Goal: Navigation & Orientation: Find specific page/section

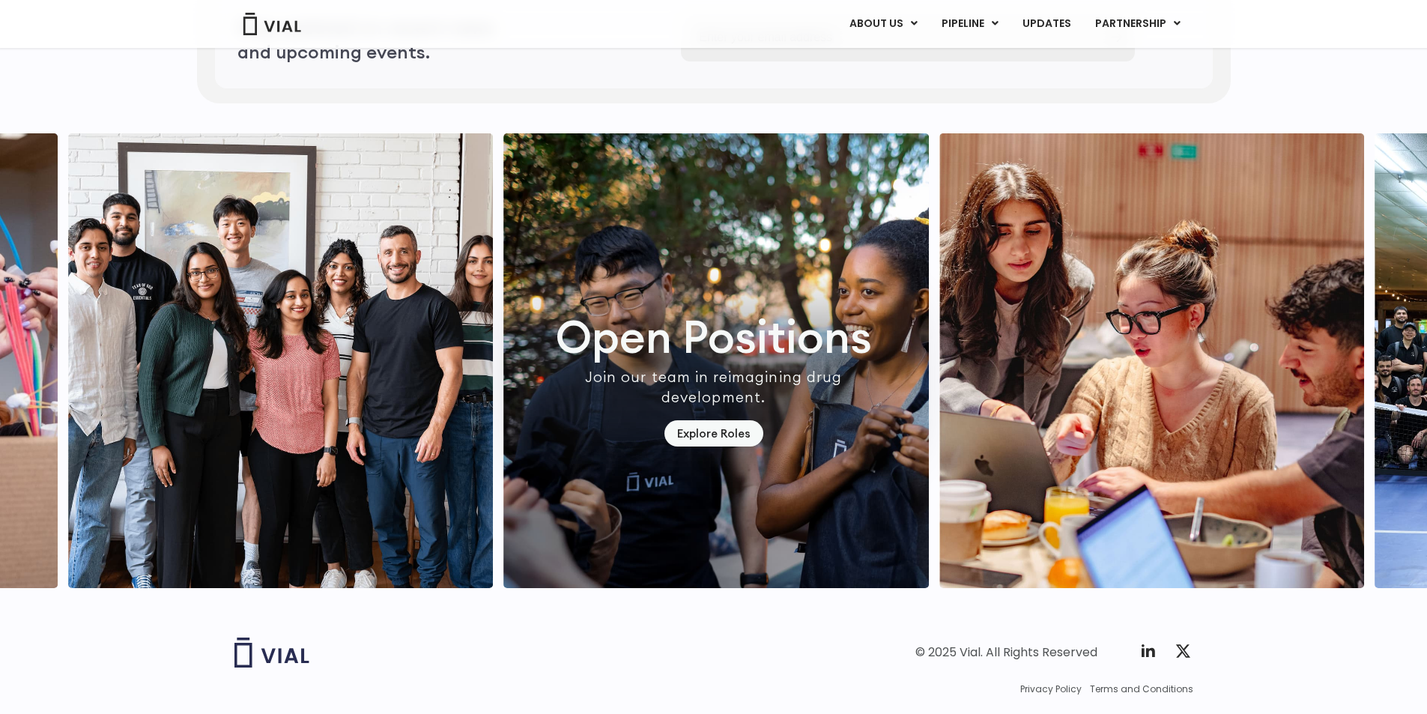
scroll to position [4368, 0]
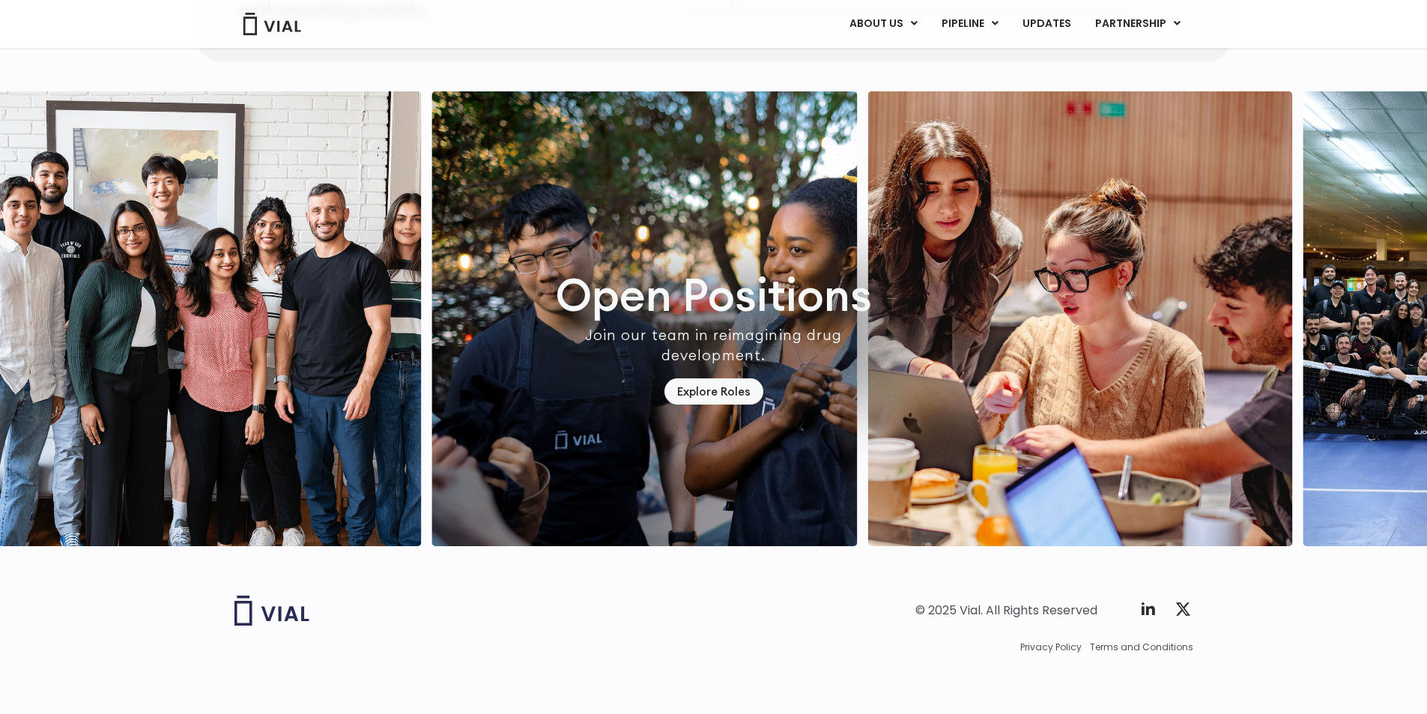
click at [293, 622] on img at bounding box center [271, 610] width 75 height 30
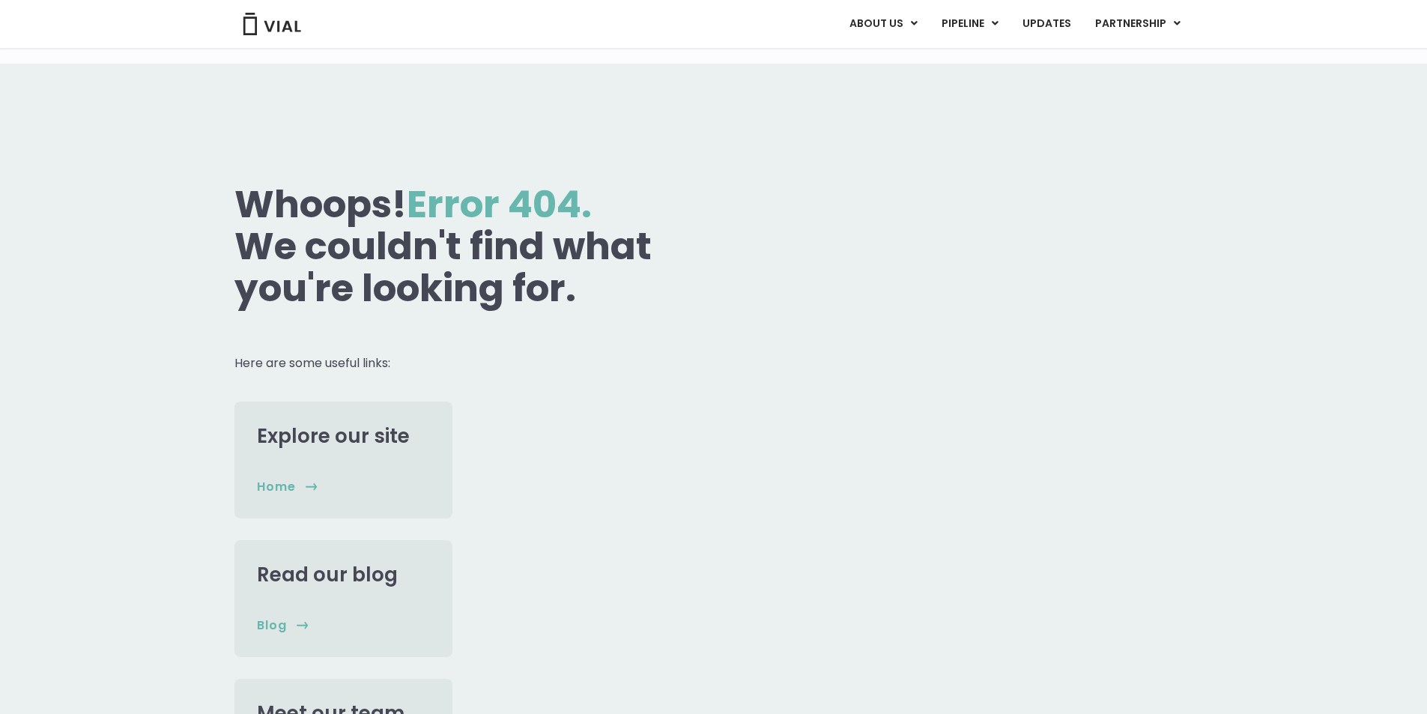
scroll to position [440, 0]
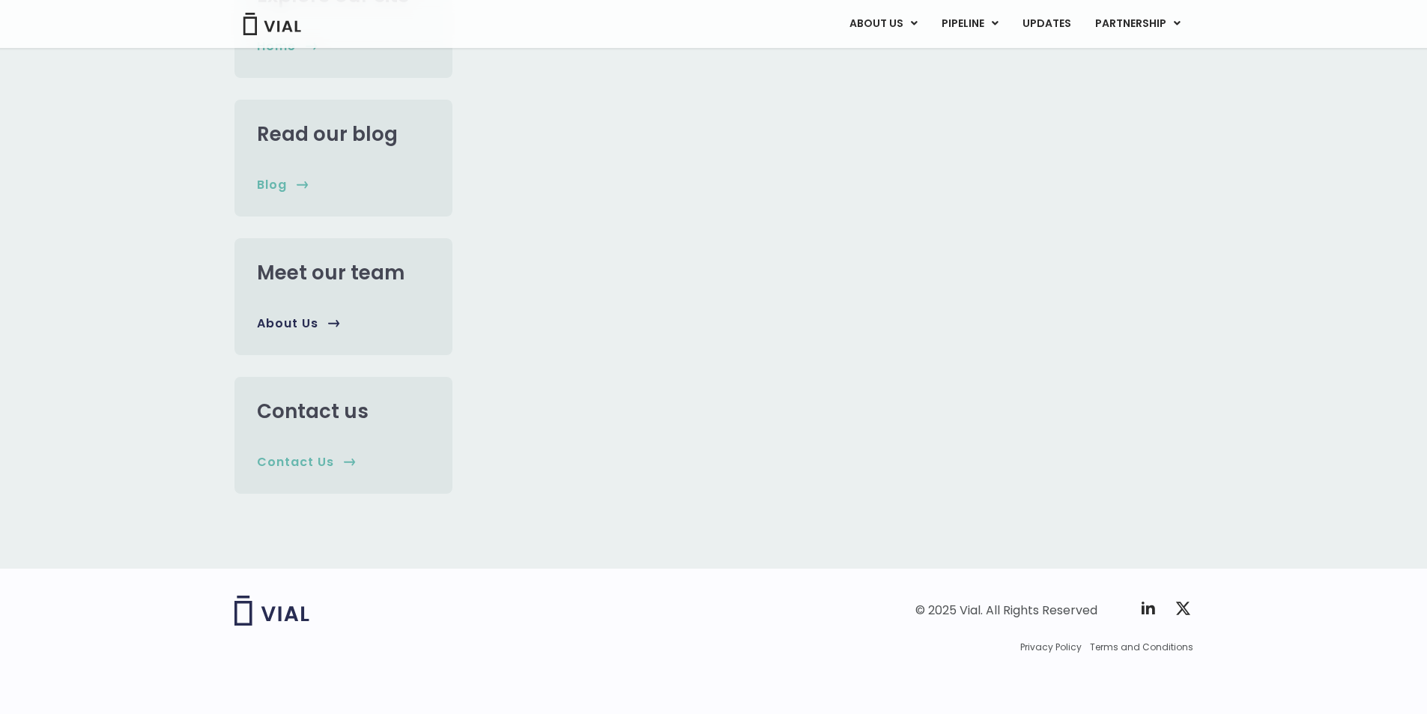
click at [359, 307] on div "Meet our team" at bounding box center [343, 288] width 173 height 54
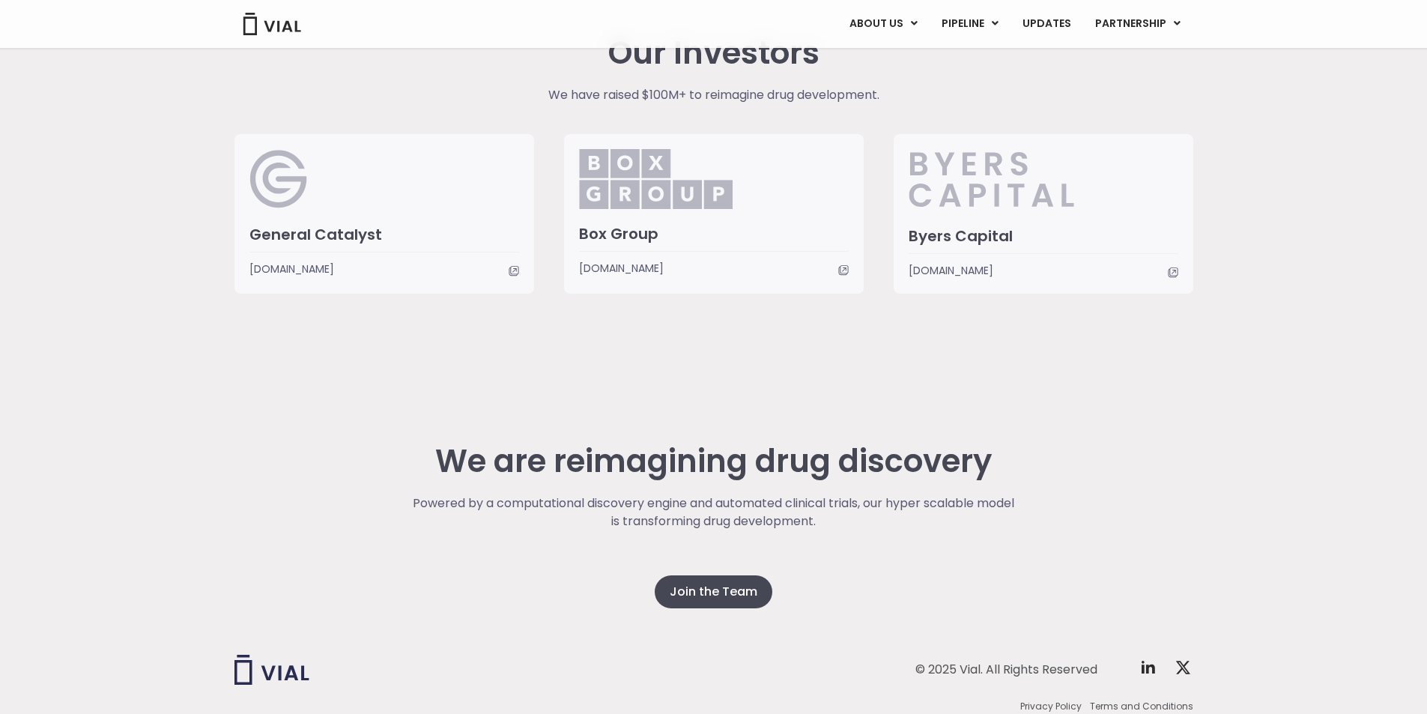
scroll to position [3804, 0]
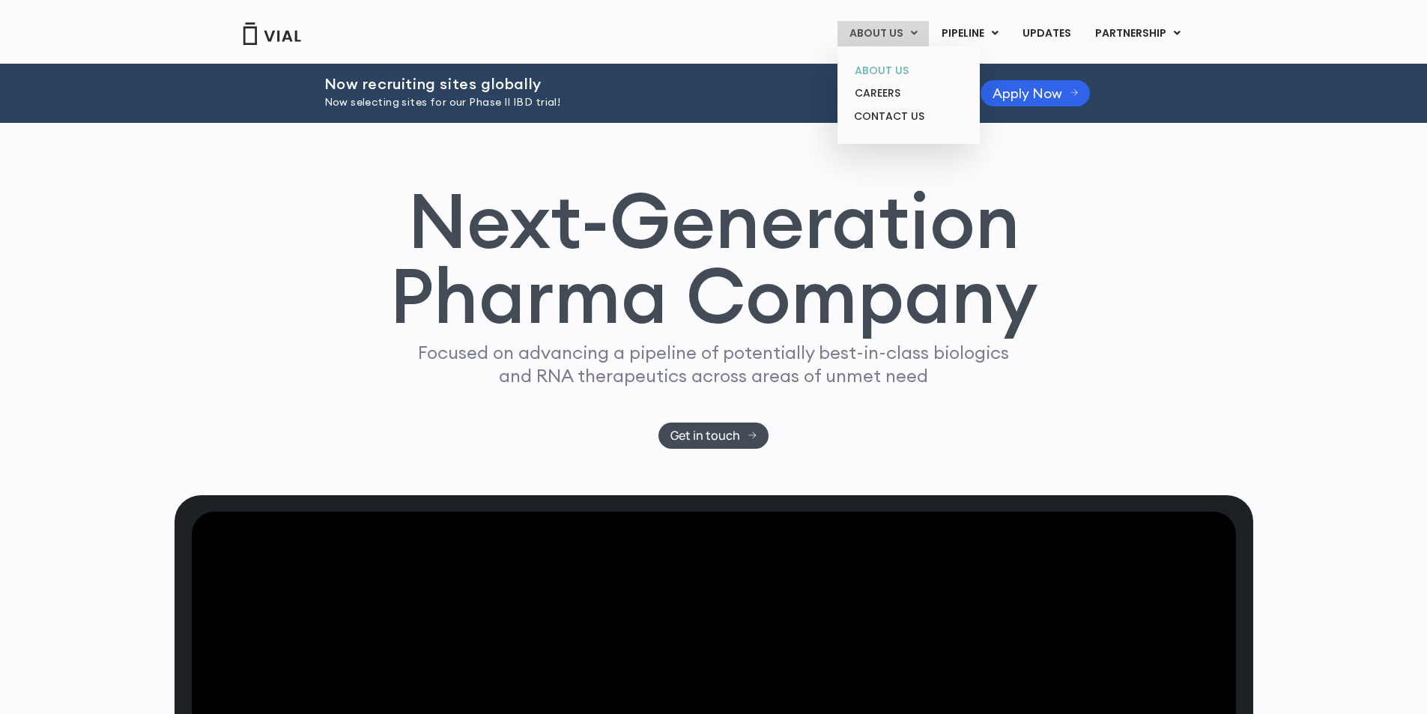
click at [882, 67] on link "ABOUT US" at bounding box center [908, 70] width 131 height 23
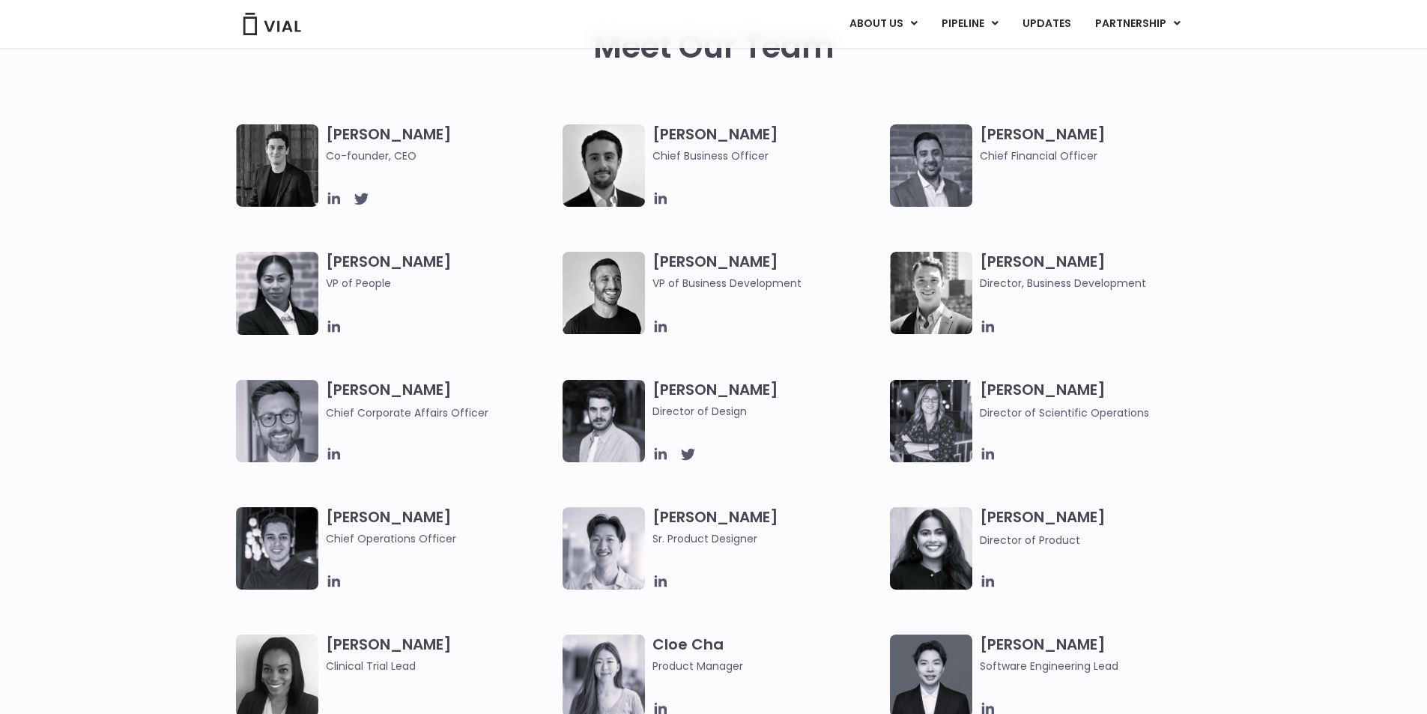
scroll to position [974, 0]
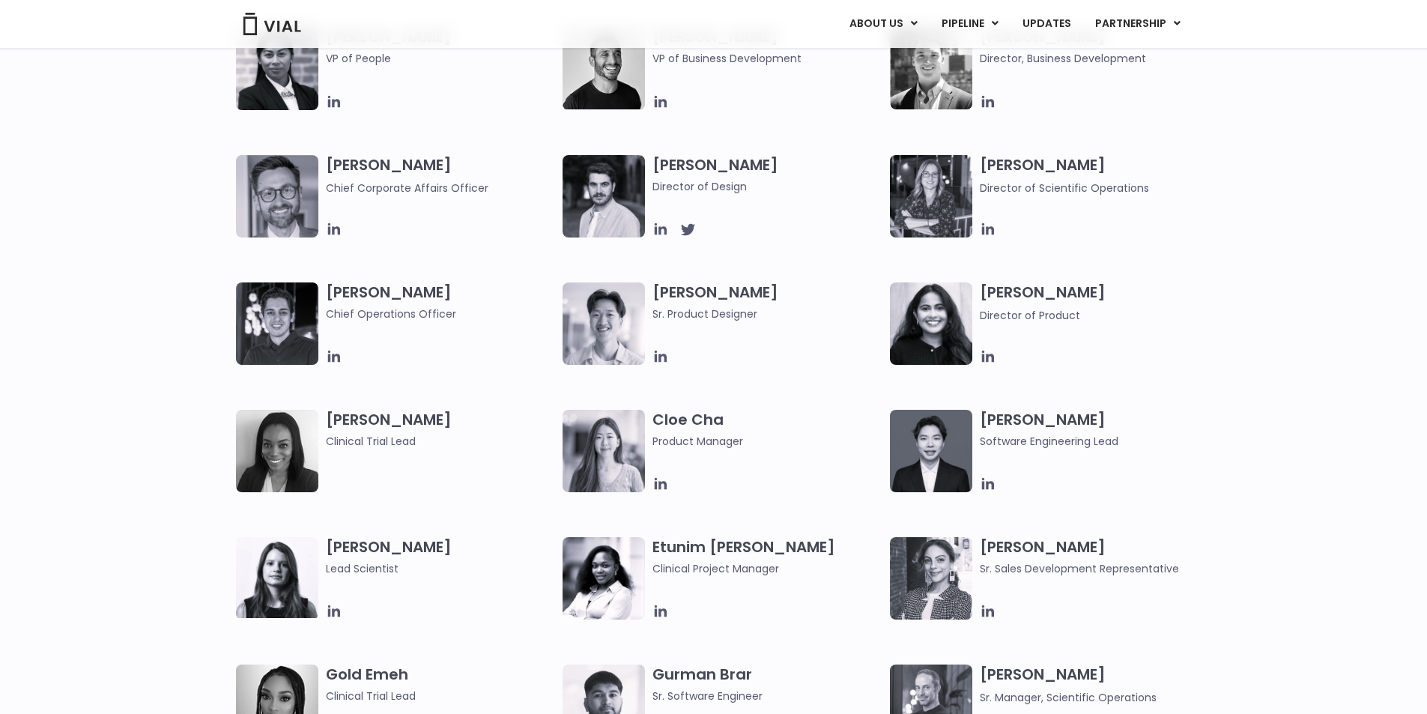
click at [385, 439] on span "Clinical Trial Lead" at bounding box center [441, 441] width 230 height 16
click at [384, 439] on span "Clinical Trial Lead" at bounding box center [441, 441] width 230 height 16
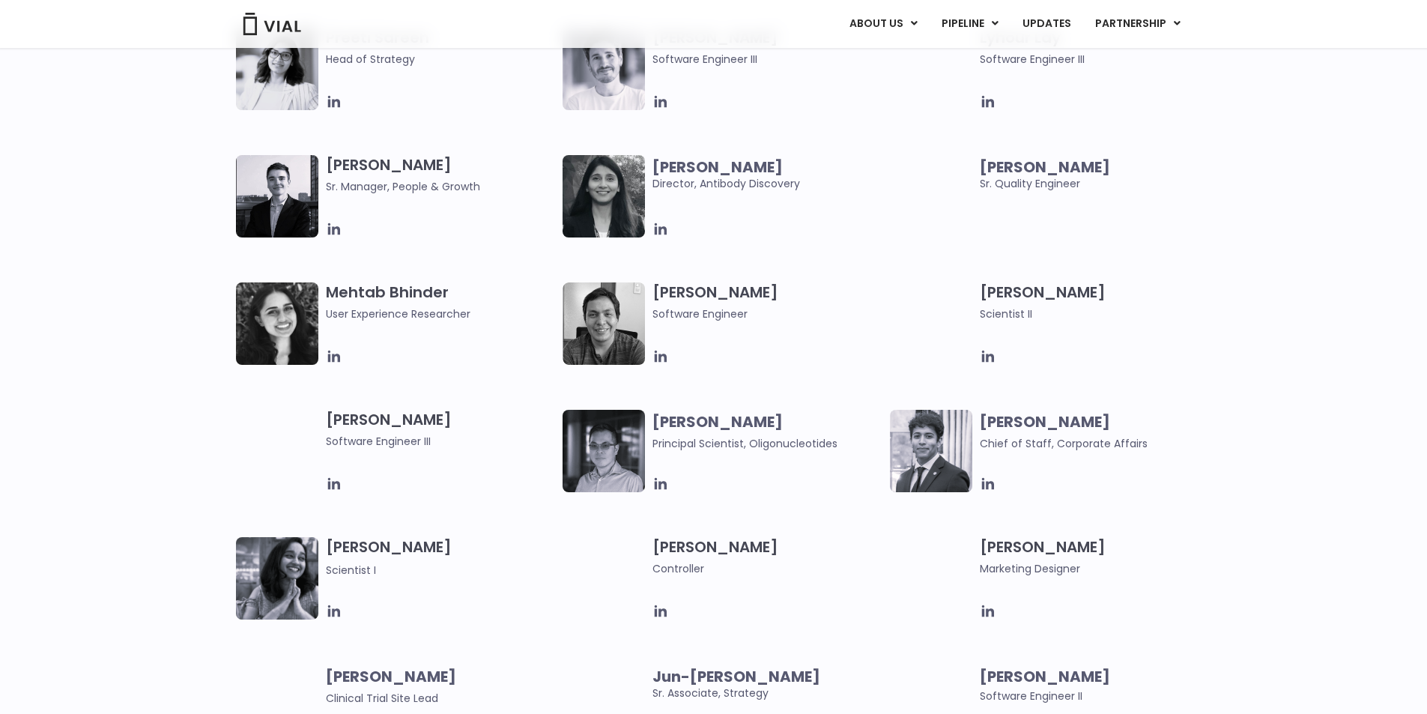
scroll to position [2547, 0]
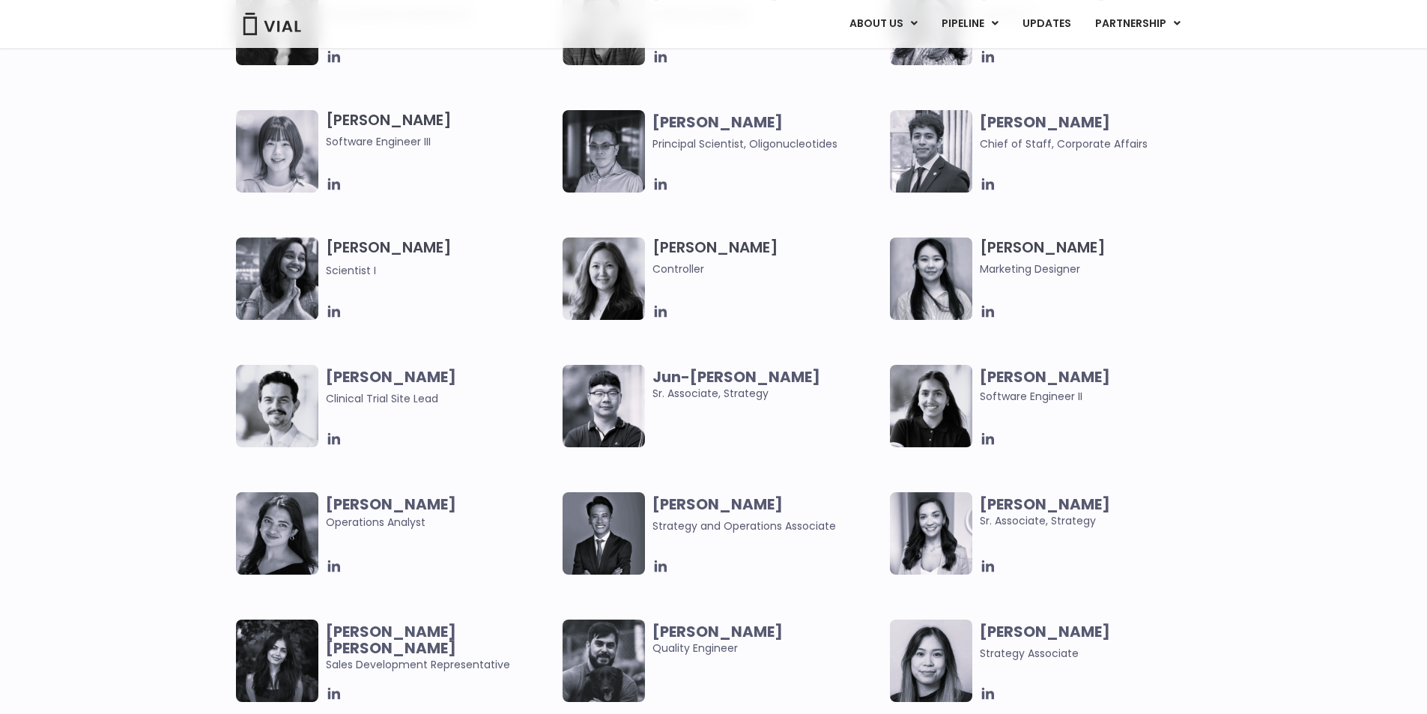
click at [372, 649] on span "Harman Kaur Sales Development Representative" at bounding box center [441, 647] width 230 height 49
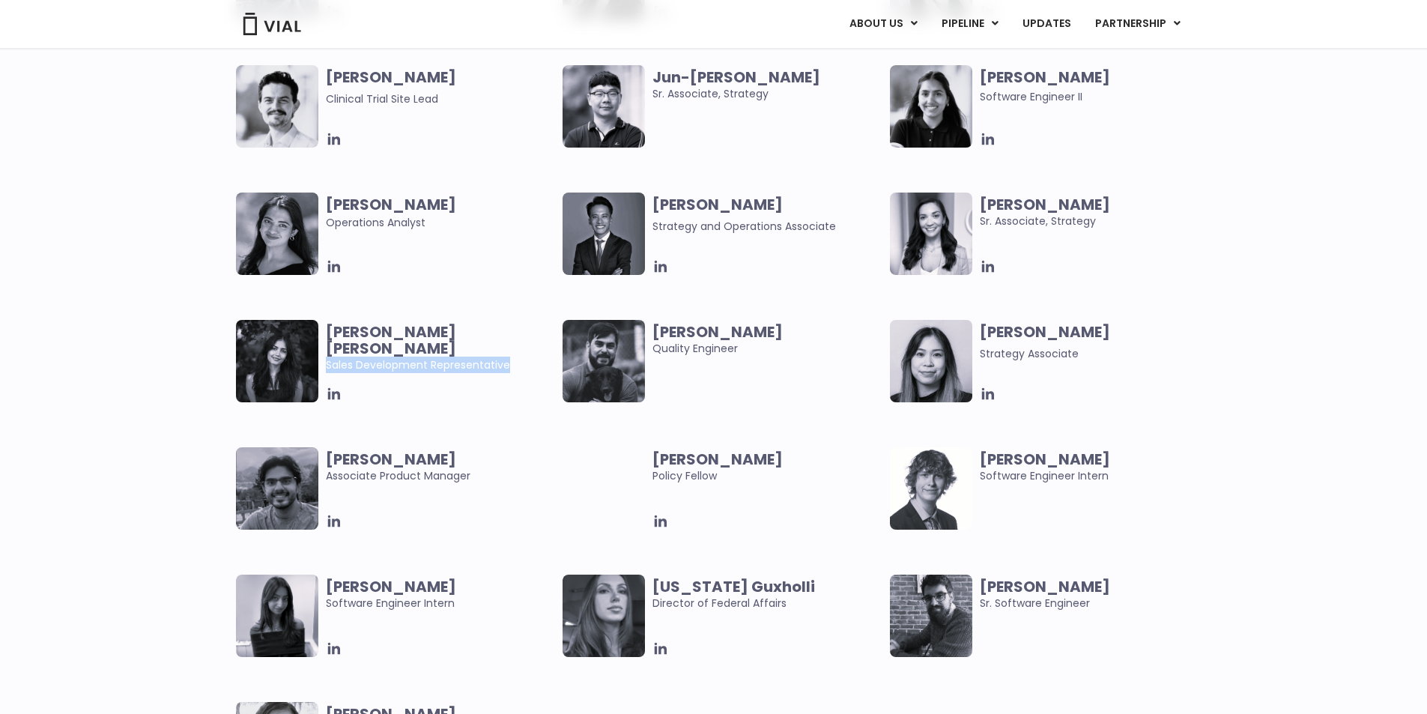
scroll to position [3296, 0]
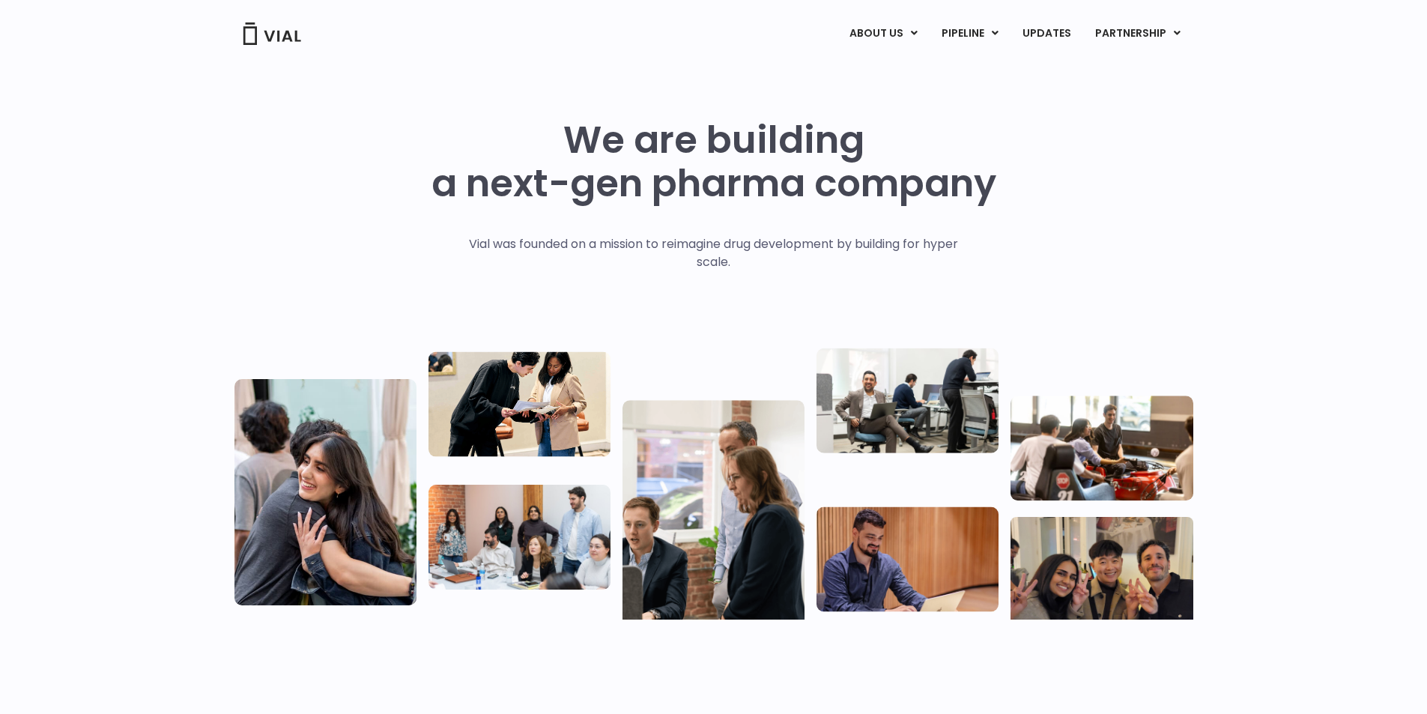
click at [275, 37] on img at bounding box center [272, 33] width 60 height 22
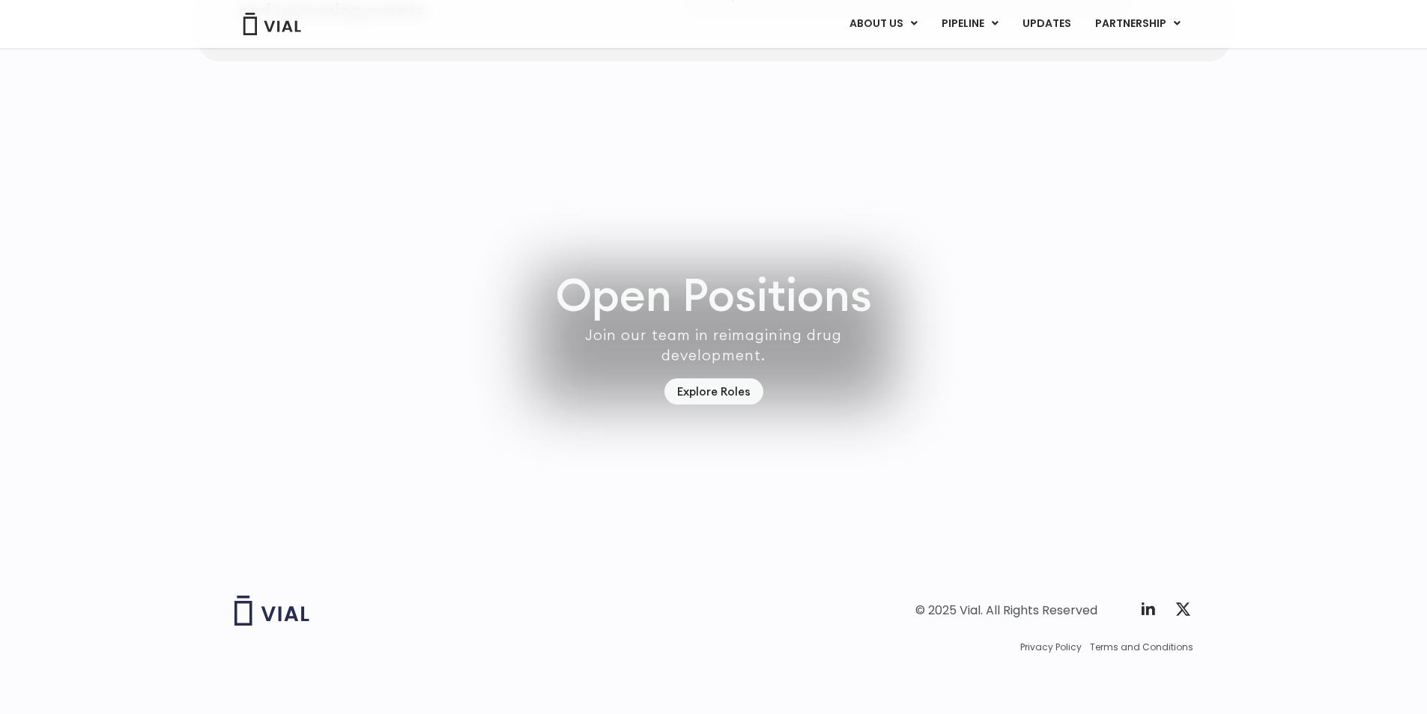
scroll to position [4368, 0]
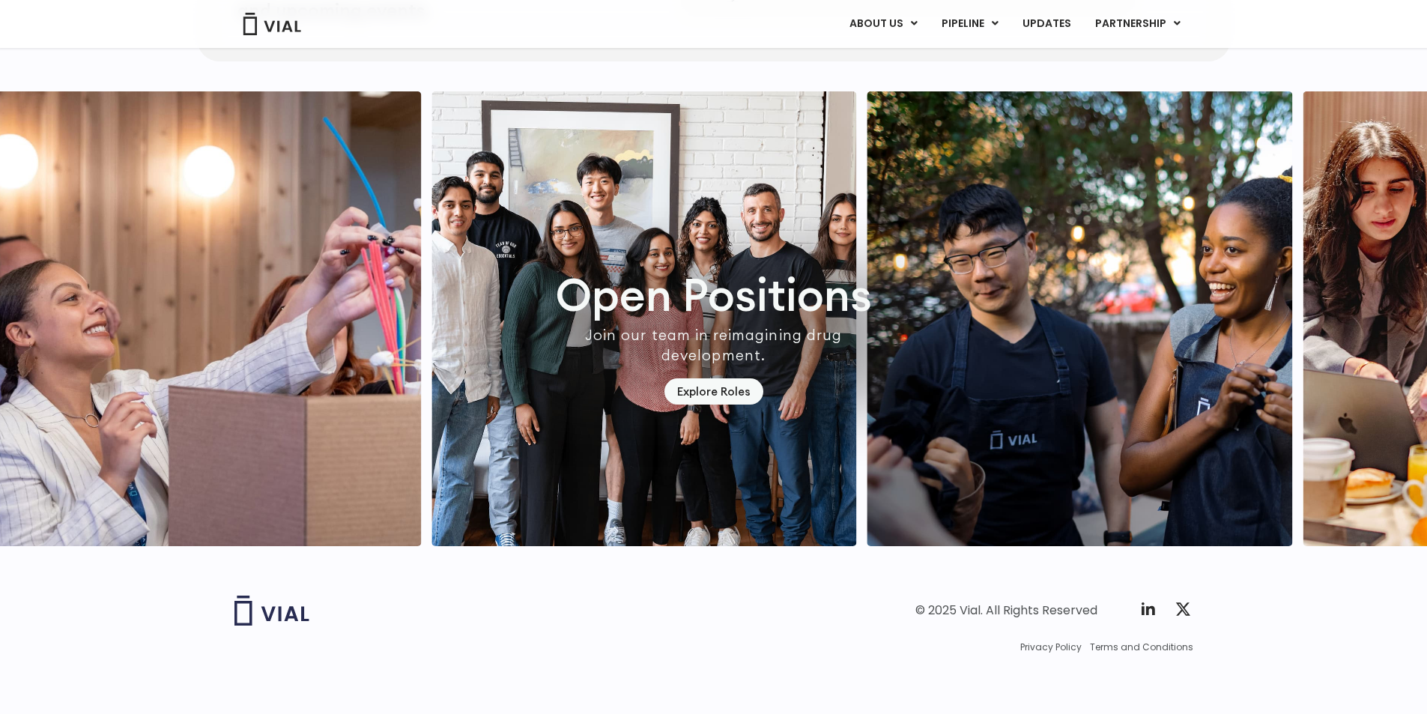
click at [537, 331] on img "7 / 7" at bounding box center [643, 318] width 425 height 455
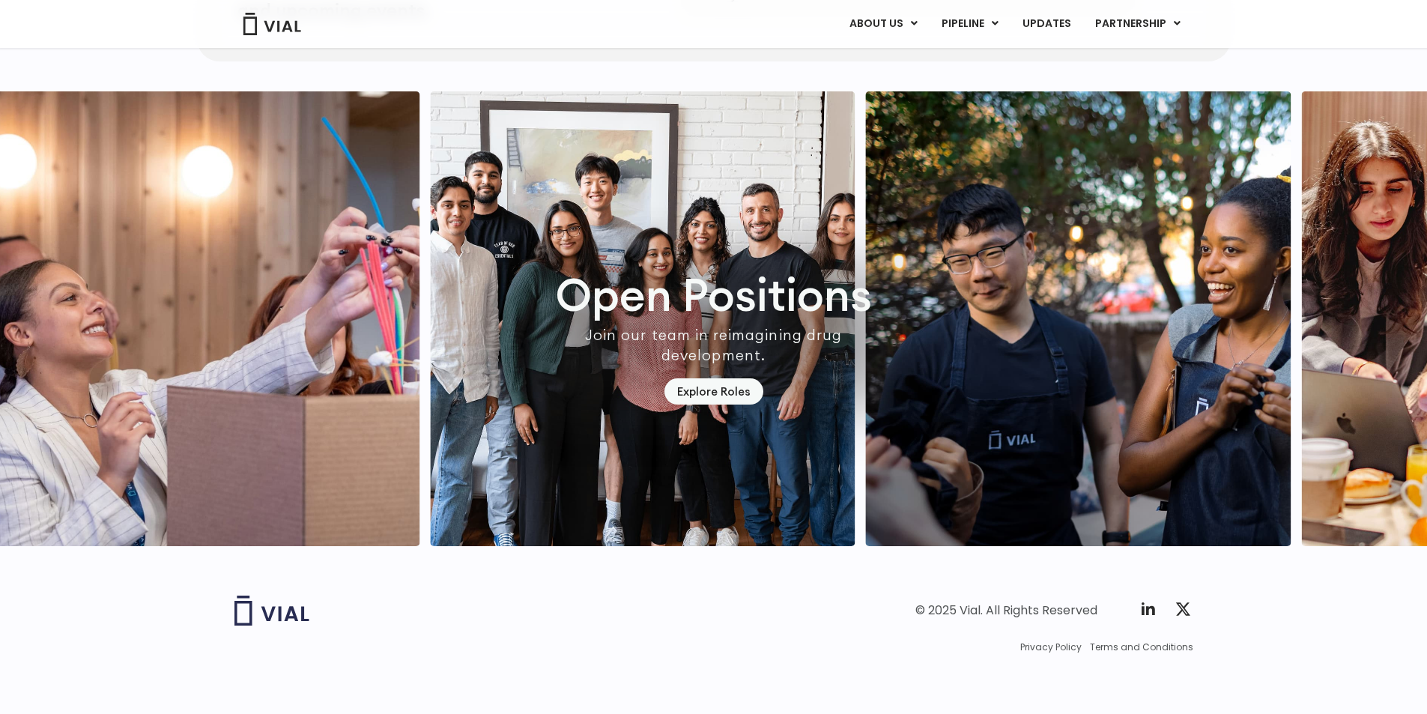
click at [635, 220] on img "7 / 7" at bounding box center [642, 318] width 425 height 455
click at [576, 592] on footer "© 2025 Vial. All Rights Reserved Twitter X Logo Privacy Policy Terms and Condit…" at bounding box center [713, 641] width 1427 height 145
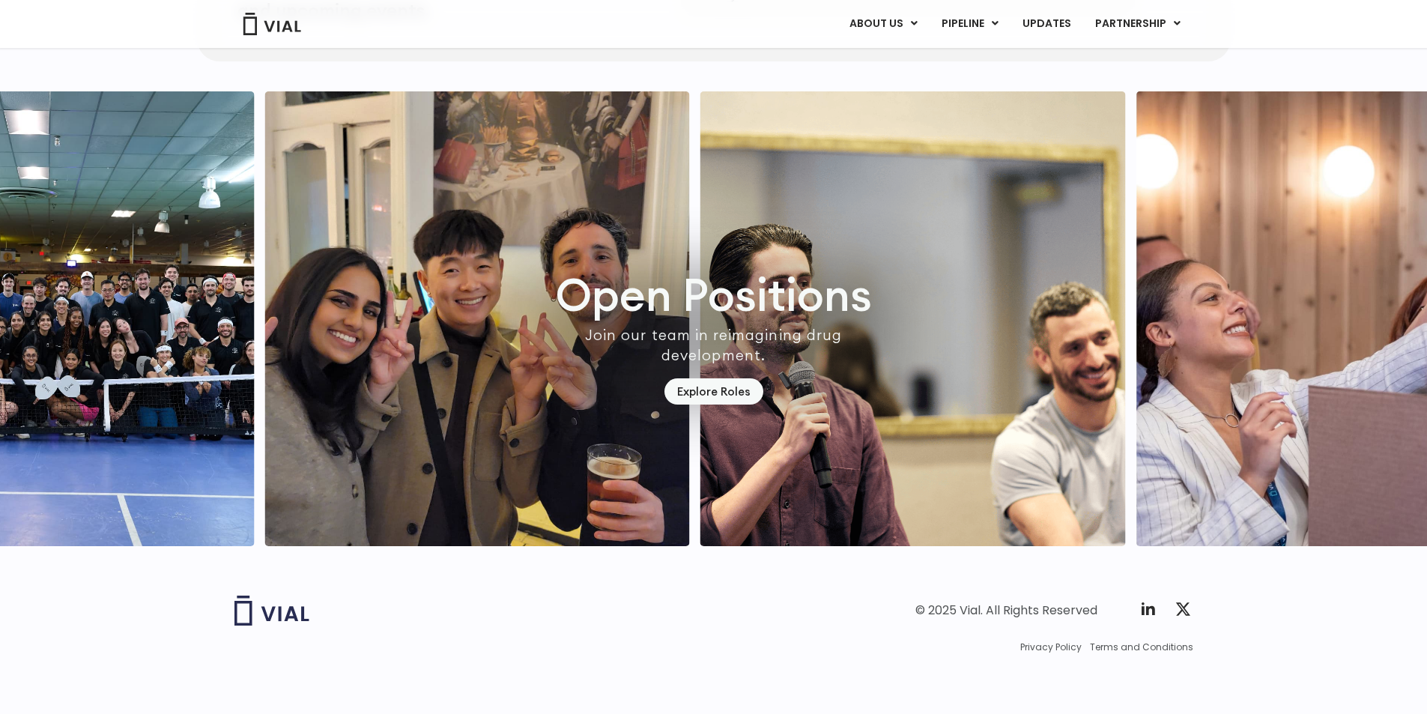
click at [251, 357] on img "3 / 7" at bounding box center [41, 318] width 425 height 455
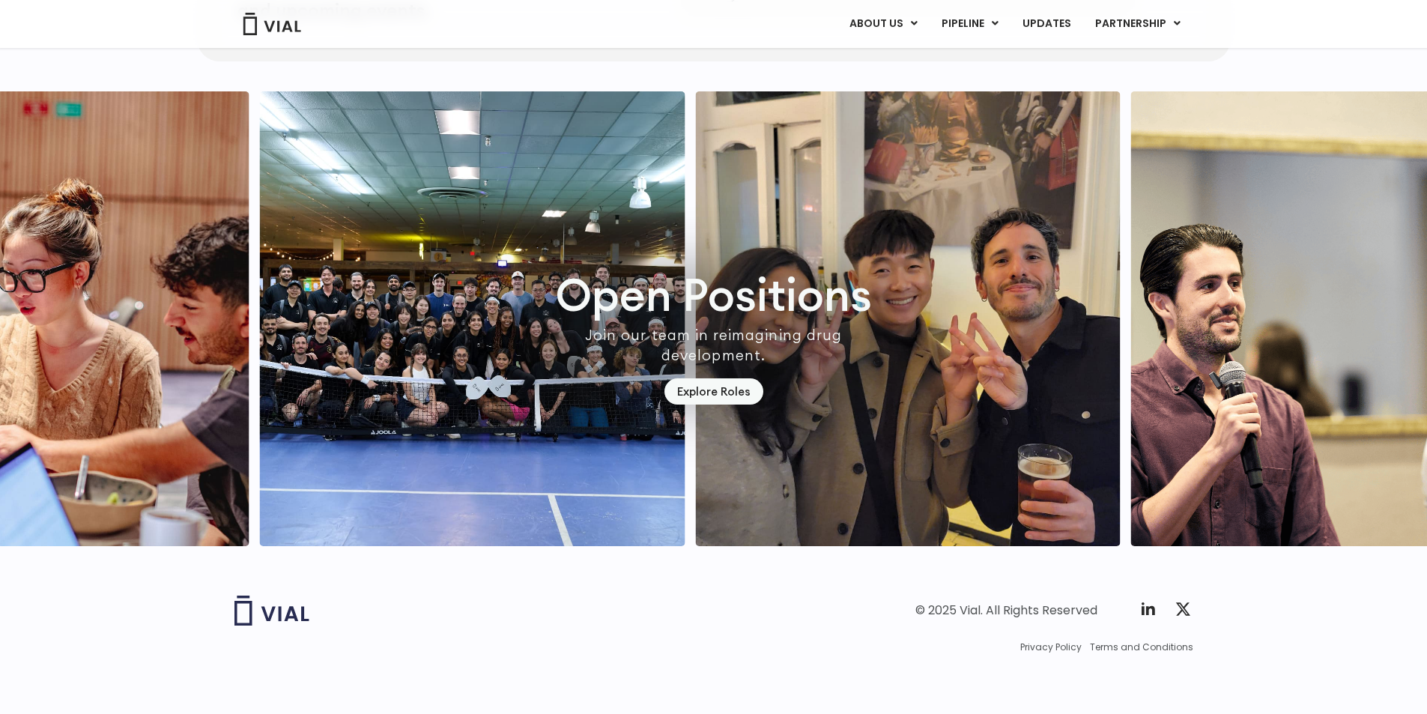
click at [655, 342] on img "3 / 7" at bounding box center [472, 318] width 425 height 455
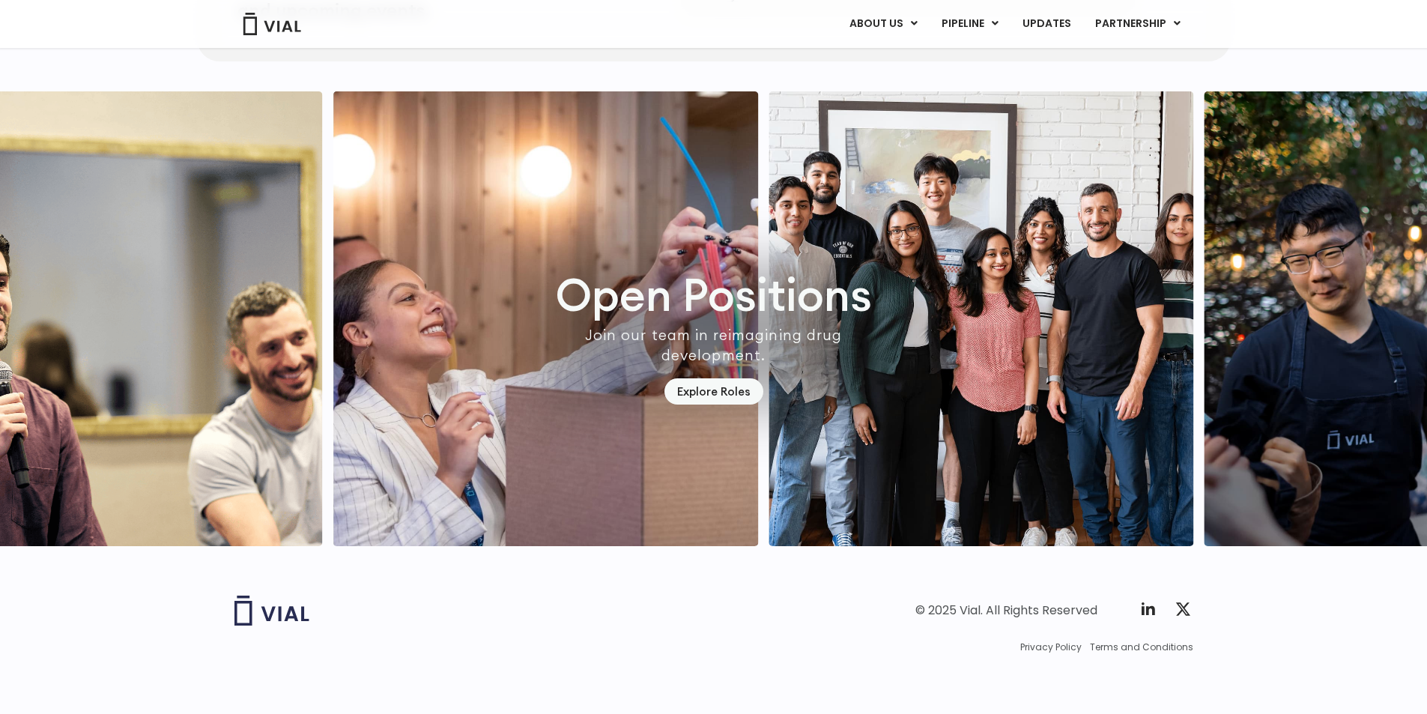
click at [1194, 213] on img "7 / 7" at bounding box center [981, 318] width 425 height 455
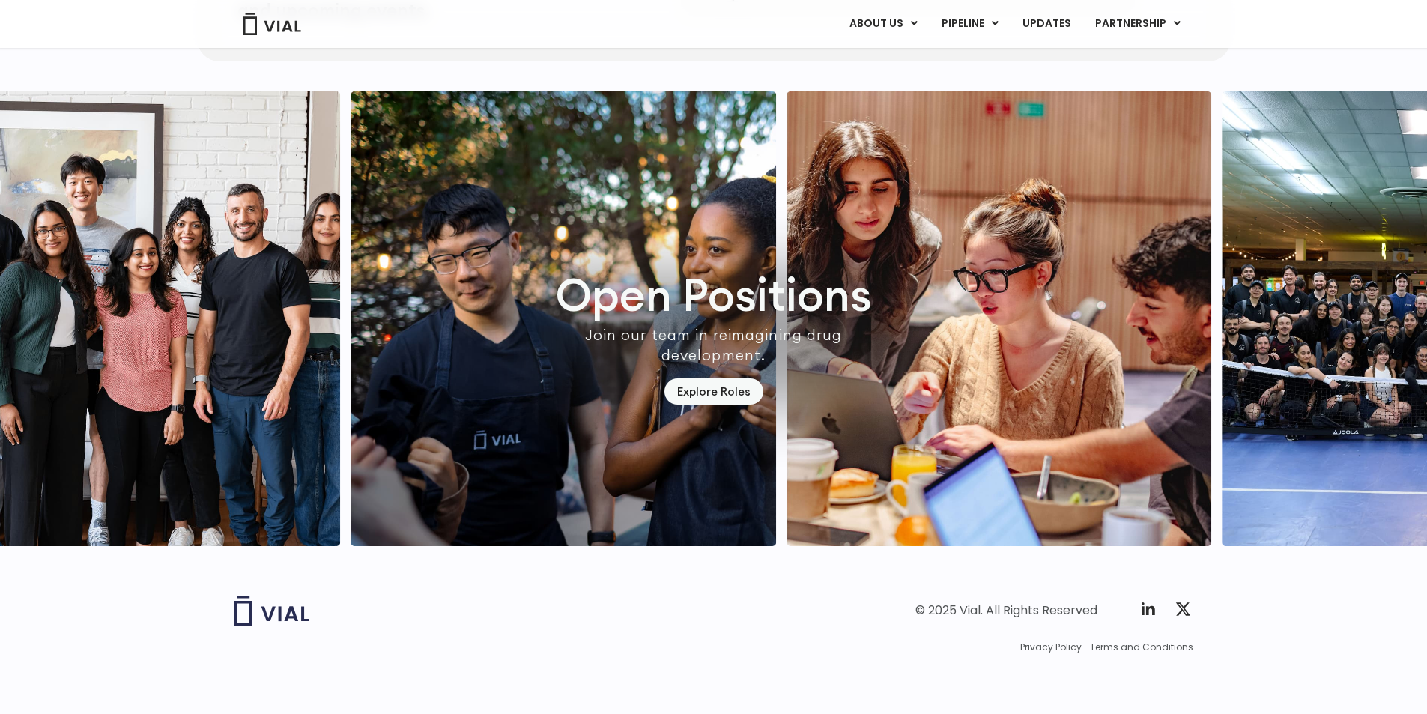
click at [1285, 246] on img "3 / 7" at bounding box center [1434, 318] width 425 height 455
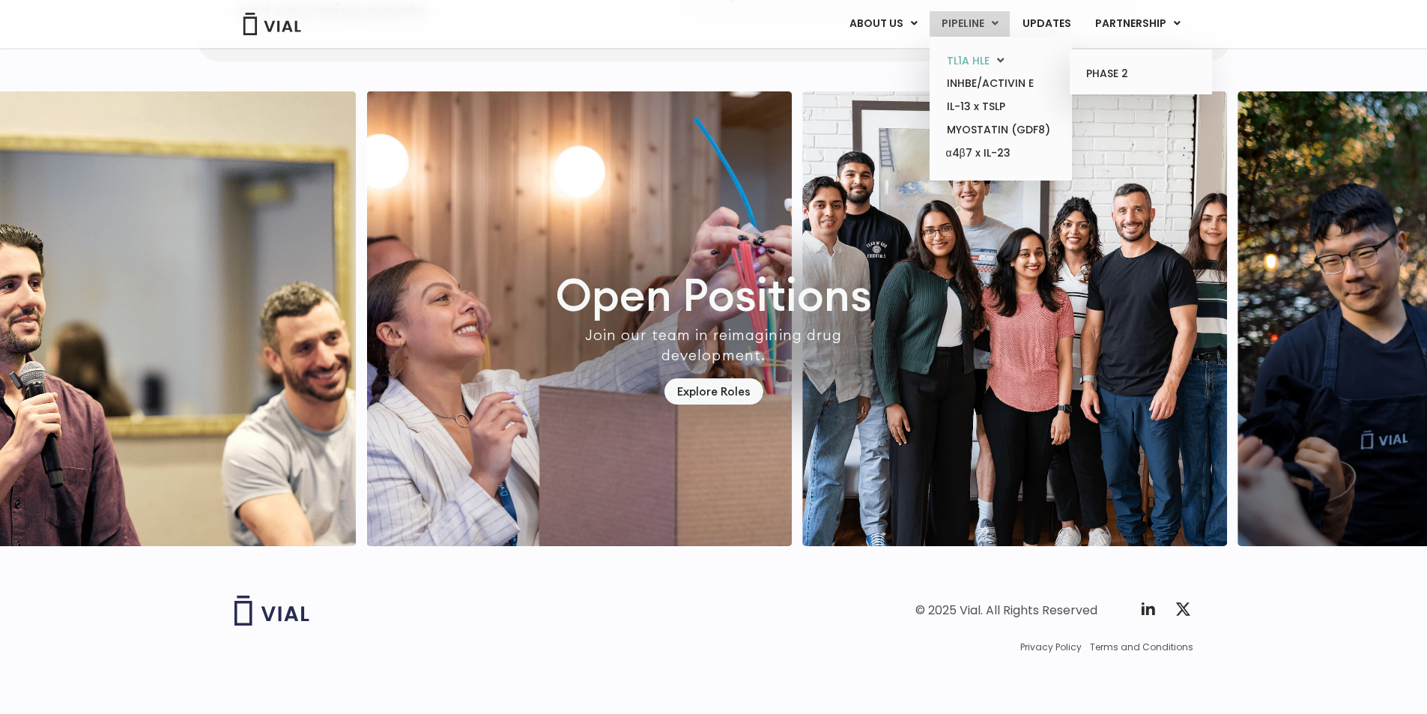
click at [982, 52] on link "TL1A HLE" at bounding box center [1000, 60] width 131 height 23
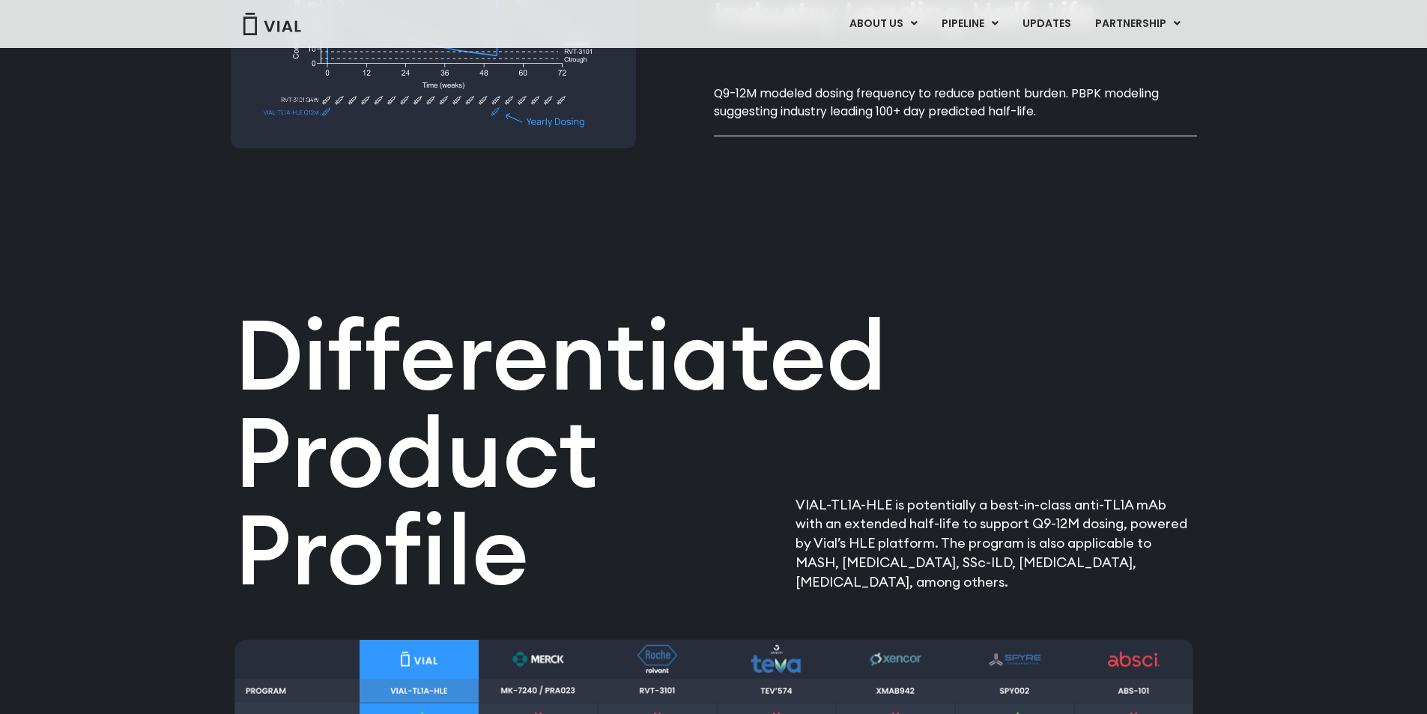
scroll to position [1873, 0]
